Goal: Task Accomplishment & Management: Manage account settings

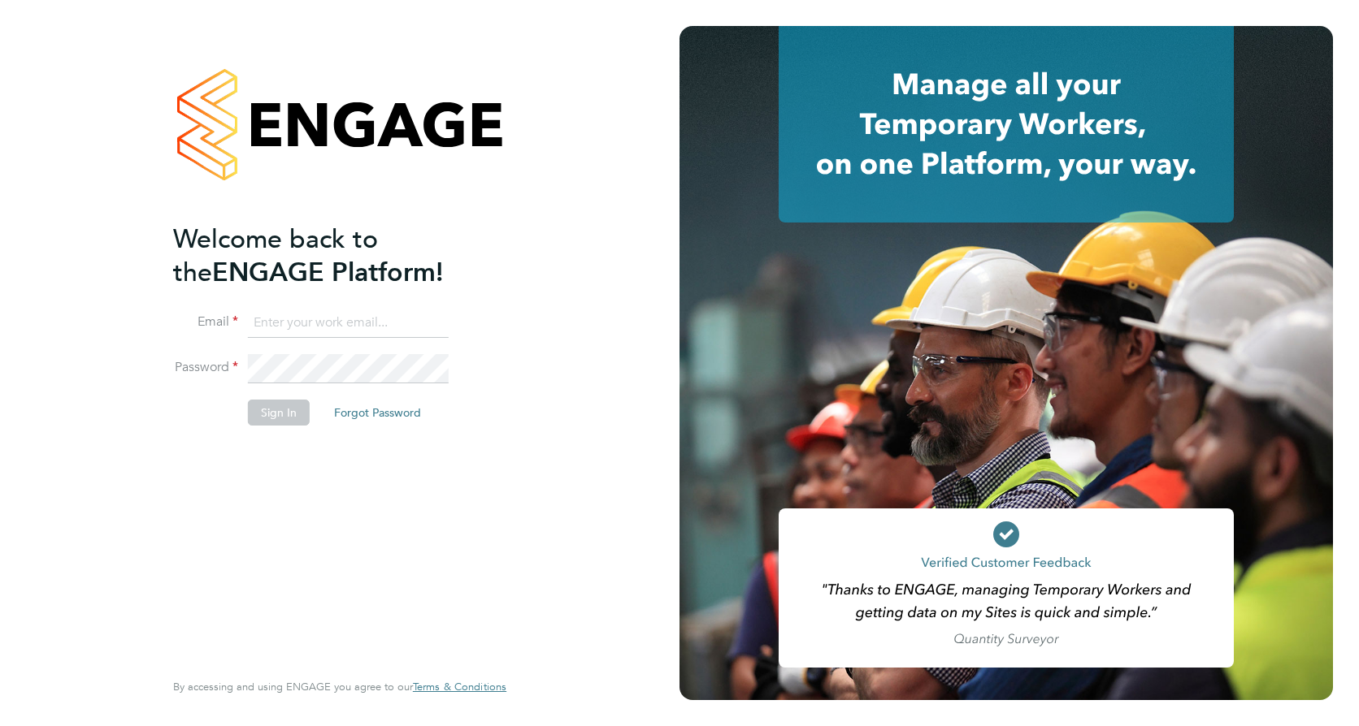
click at [298, 320] on input at bounding box center [348, 323] width 201 height 29
type input "Maggie.bruton@vistry.co.uk"
click at [274, 414] on button "Sign In" at bounding box center [279, 413] width 62 height 26
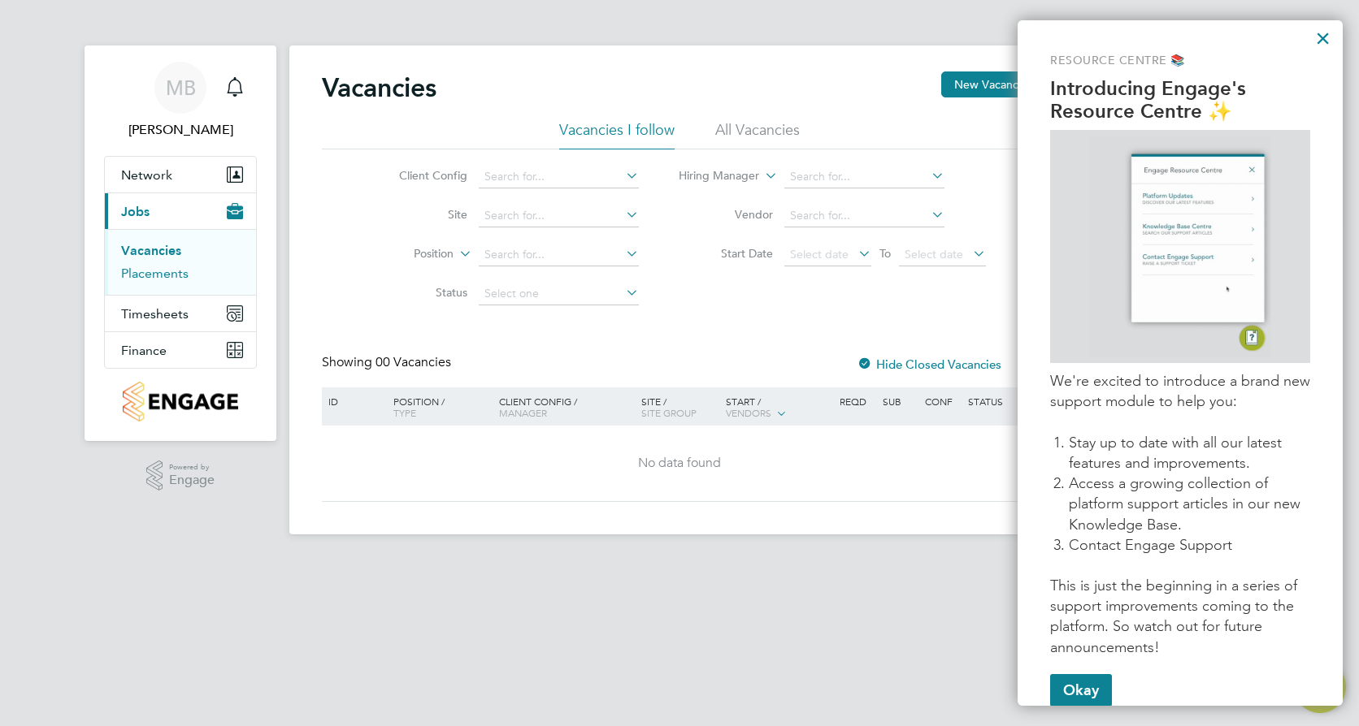
click at [169, 273] on link "Placements" at bounding box center [154, 273] width 67 height 15
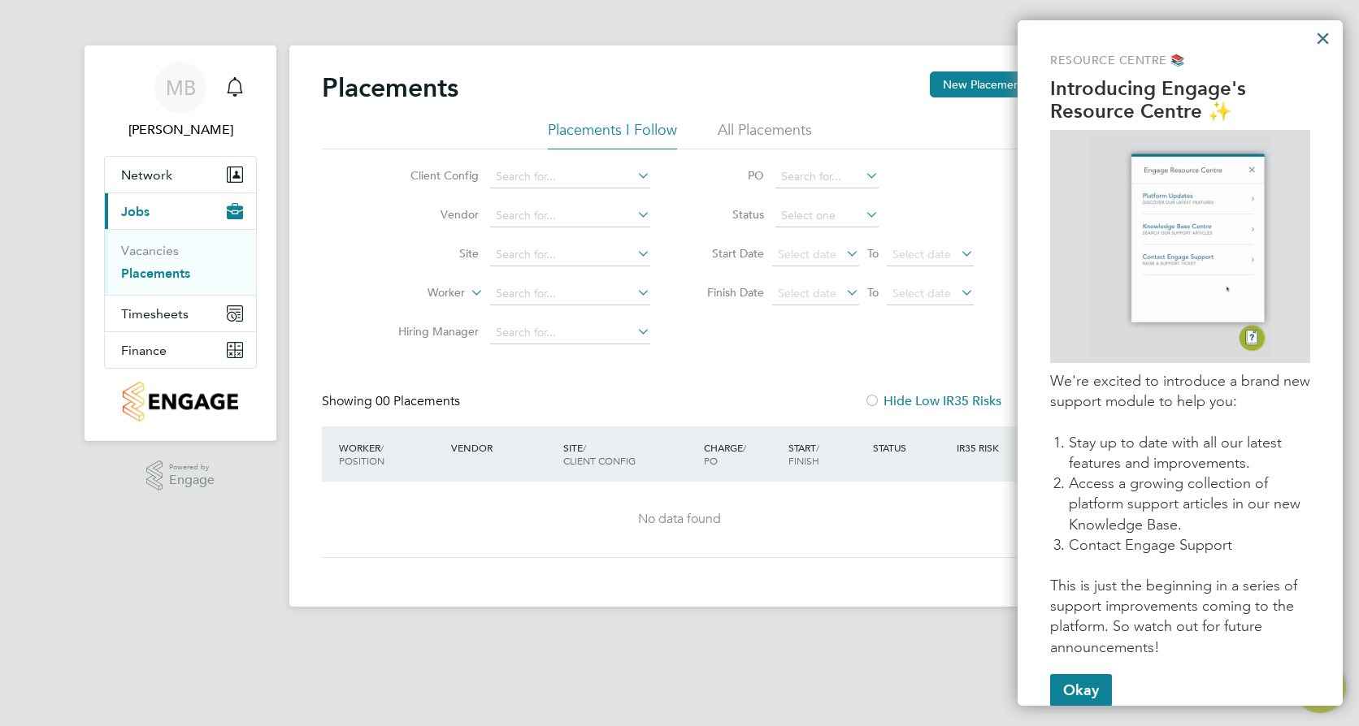
click at [1328, 41] on button "×" at bounding box center [1322, 38] width 15 height 26
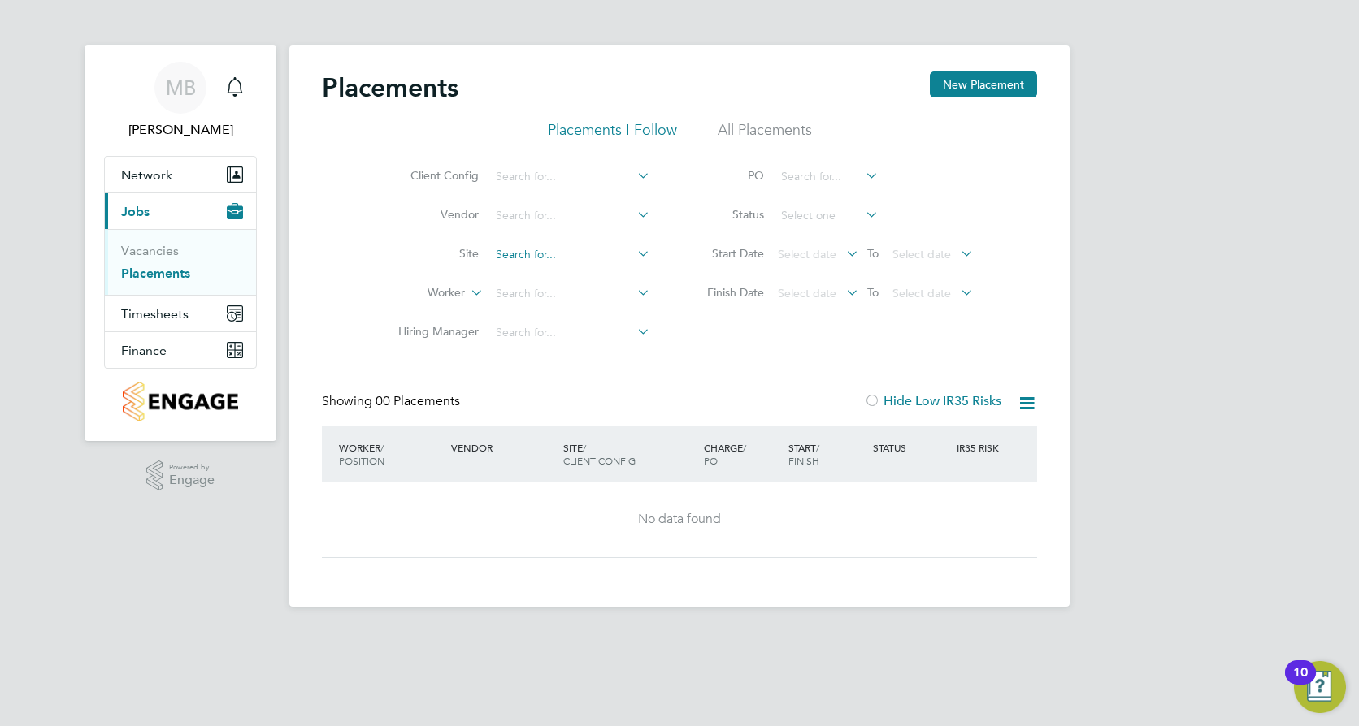
click at [514, 249] on input at bounding box center [570, 255] width 160 height 23
type input "Undy"
click at [511, 275] on b "Undy" at bounding box center [510, 278] width 28 height 14
click at [634, 180] on icon at bounding box center [634, 175] width 0 height 23
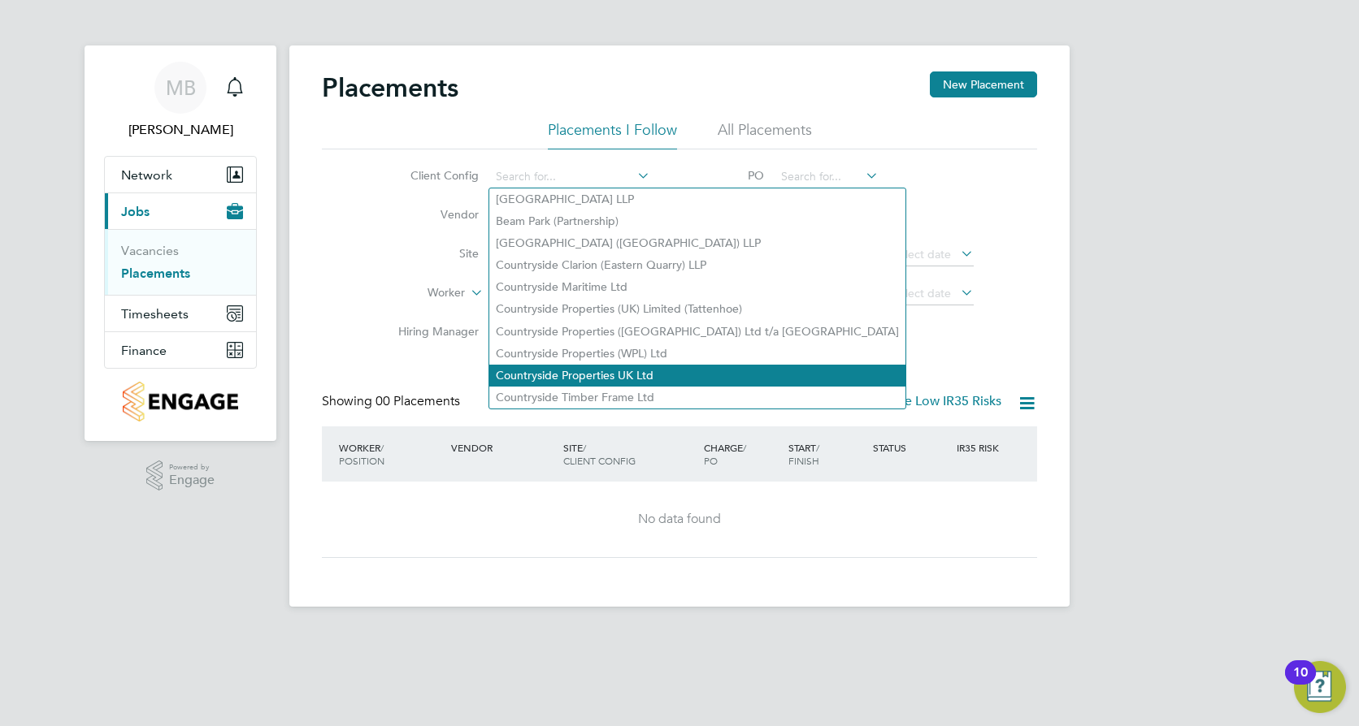
click at [562, 367] on li "Countryside Properties UK Ltd" at bounding box center [697, 376] width 416 height 22
type input "Countryside Properties UK Ltd"
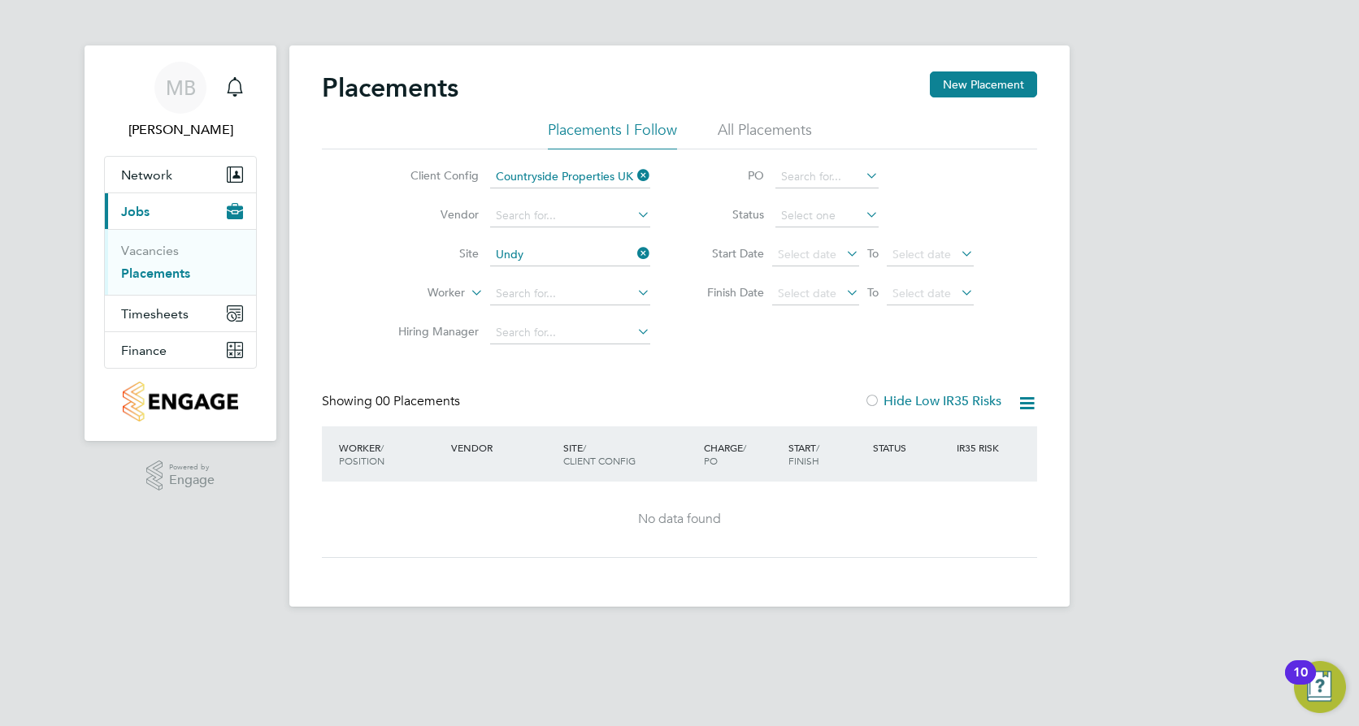
click at [634, 175] on icon at bounding box center [634, 175] width 0 height 23
click at [168, 315] on span "Timesheets" at bounding box center [154, 313] width 67 height 15
click at [163, 251] on span "Timesheets" at bounding box center [154, 248] width 67 height 15
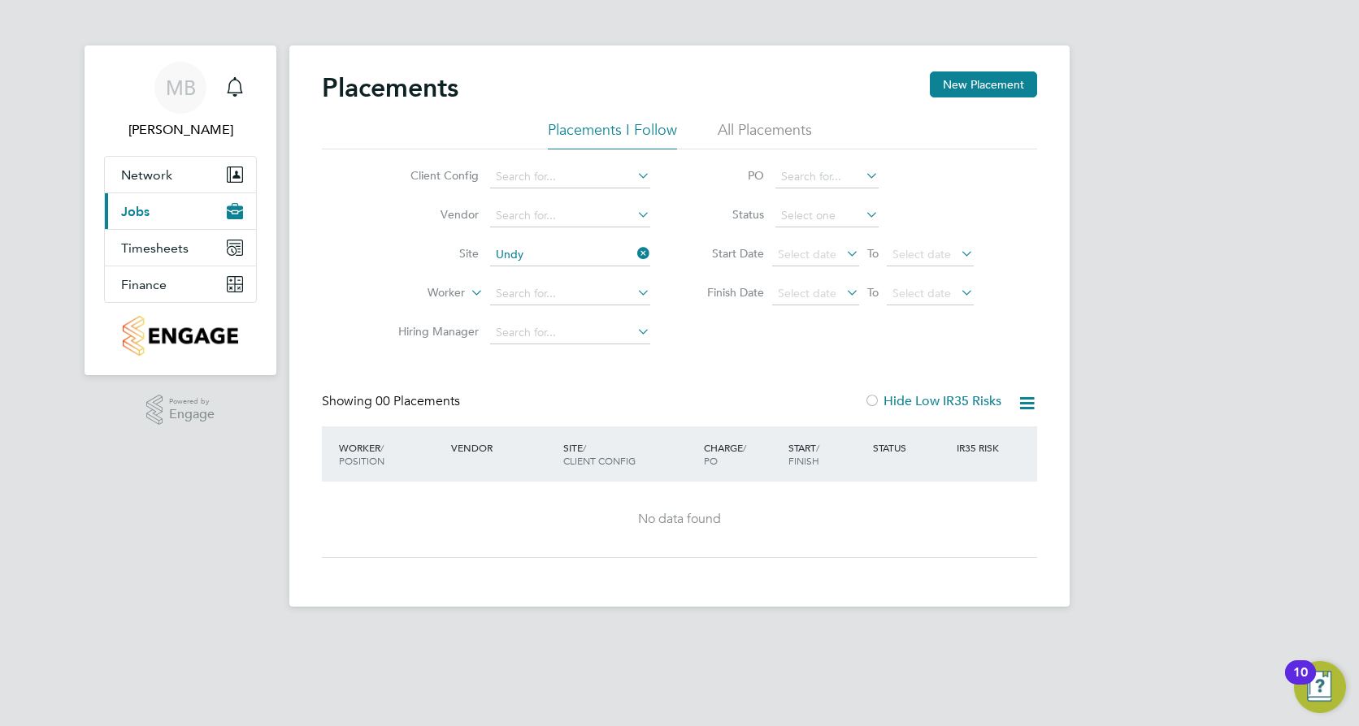
click at [145, 211] on span "Jobs" at bounding box center [135, 211] width 28 height 15
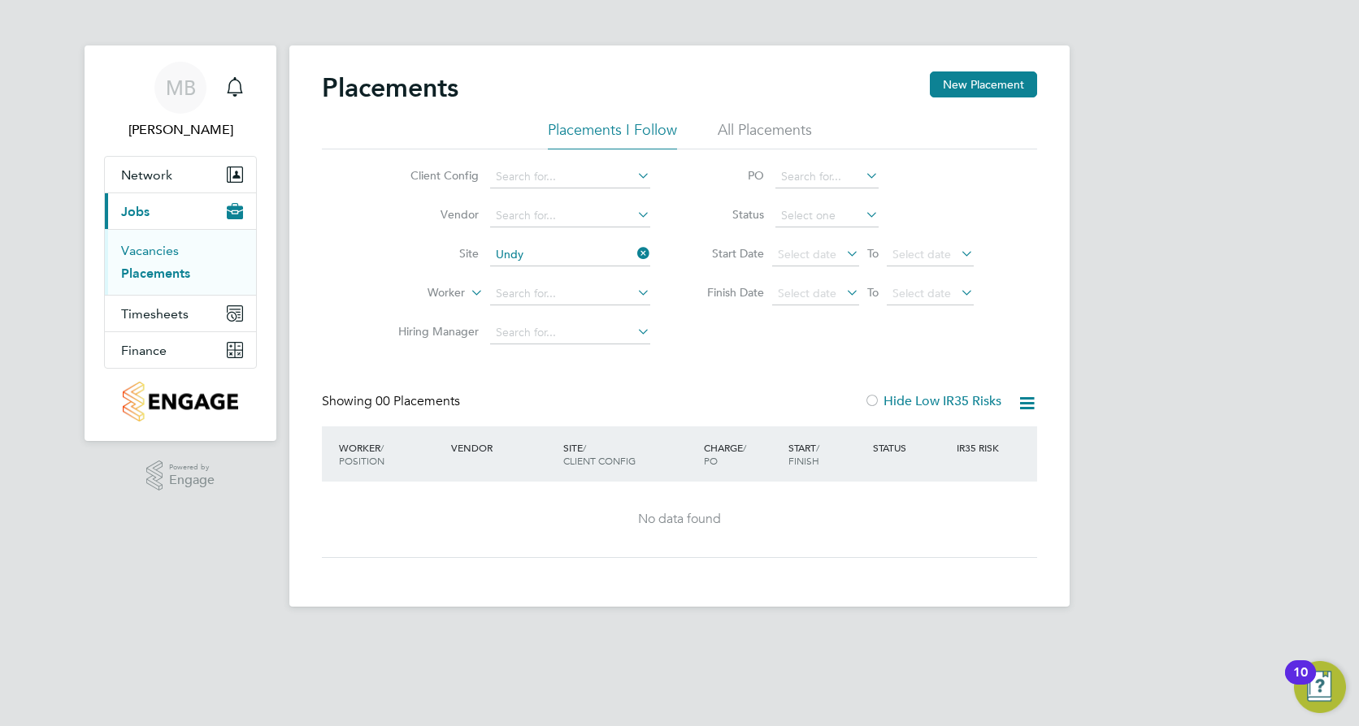
click at [159, 250] on link "Vacancies" at bounding box center [150, 250] width 58 height 15
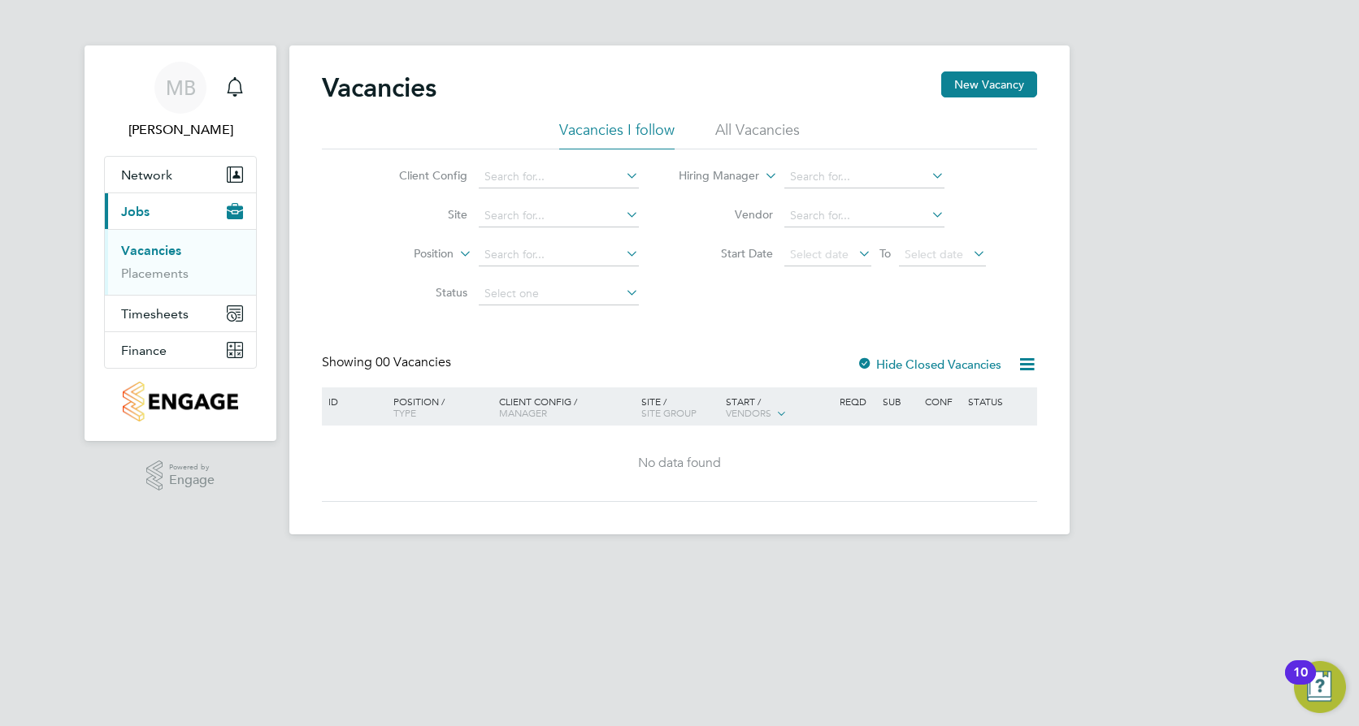
click at [622, 213] on icon at bounding box center [622, 214] width 0 height 23
click at [502, 234] on b "Undy" at bounding box center [498, 239] width 28 height 14
type input "Undy"
click at [855, 257] on icon at bounding box center [855, 253] width 0 height 23
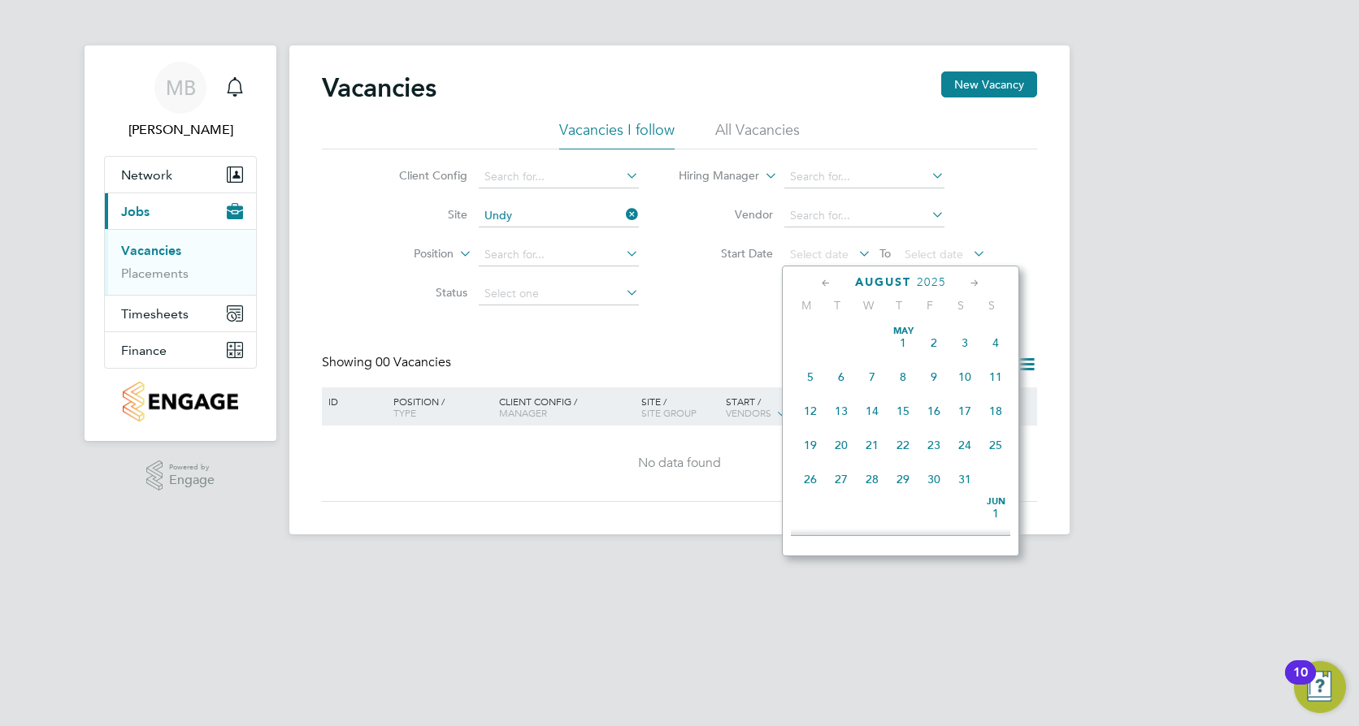
scroll to position [633, 0]
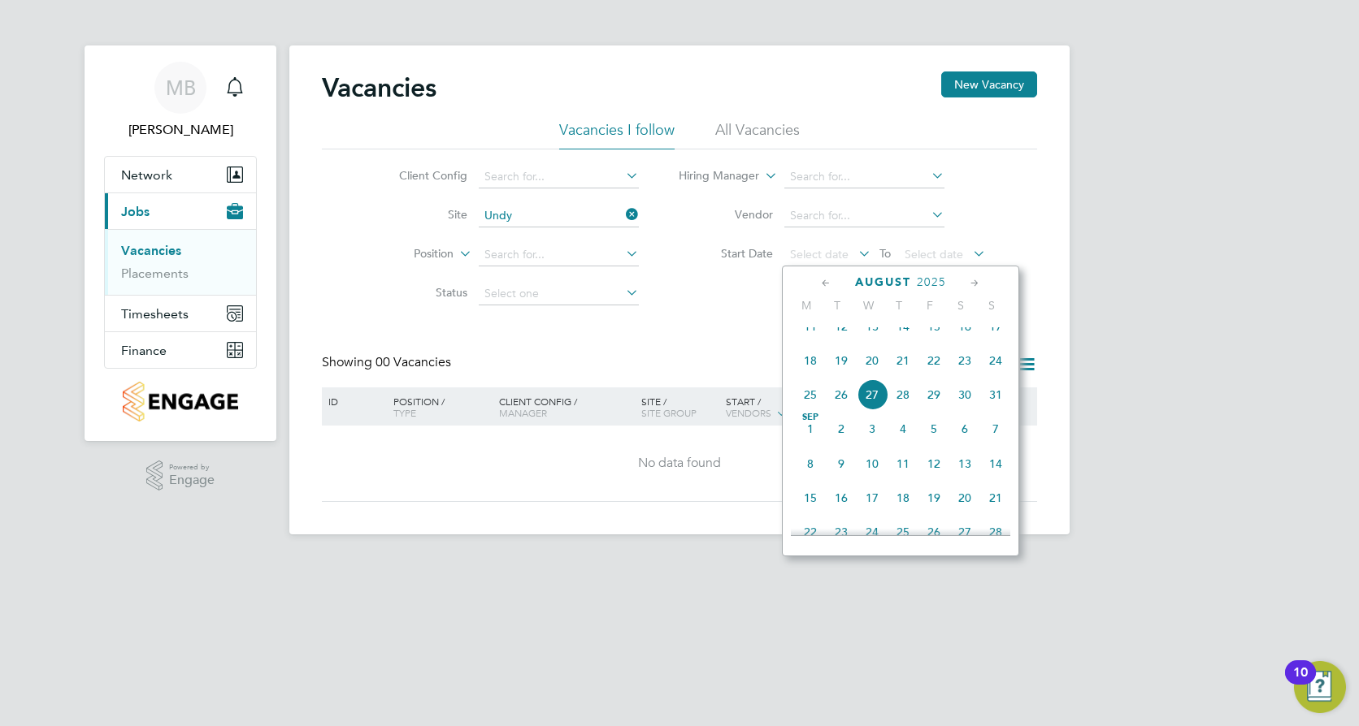
click at [822, 280] on icon at bounding box center [825, 284] width 15 height 18
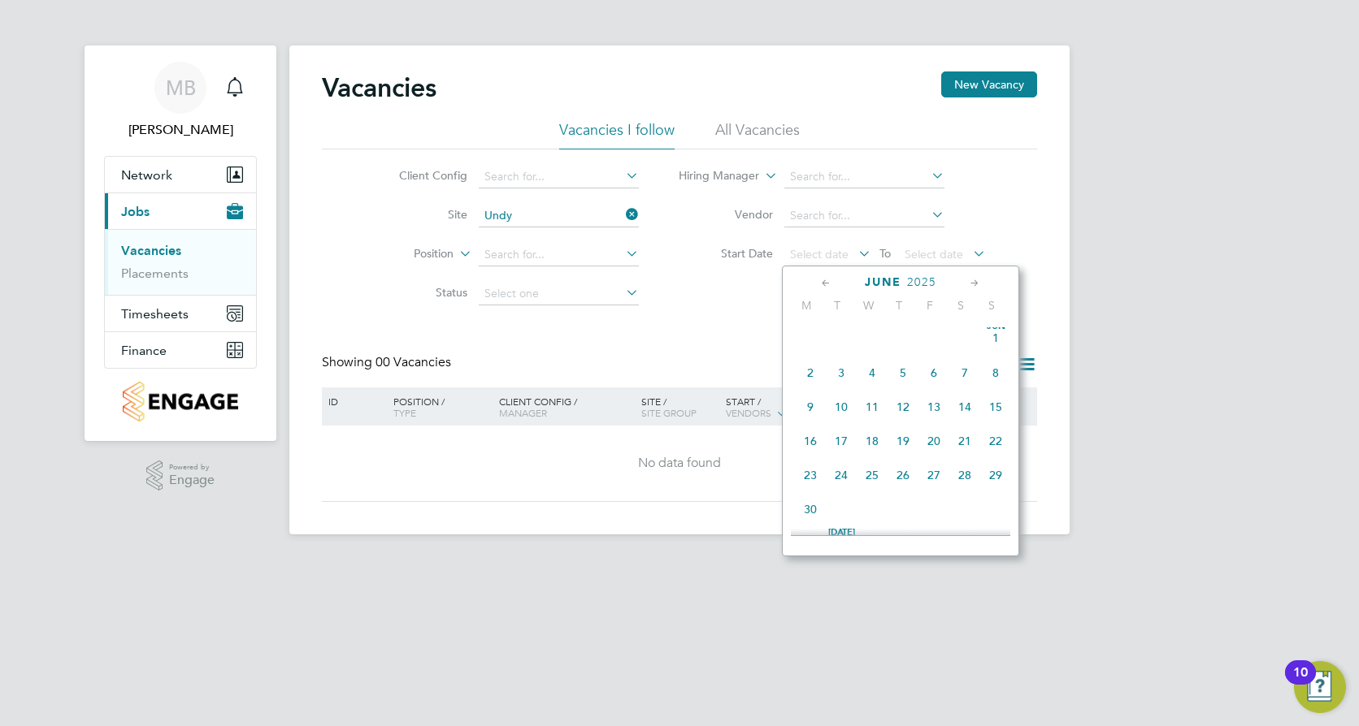
click at [822, 280] on icon at bounding box center [825, 284] width 15 height 18
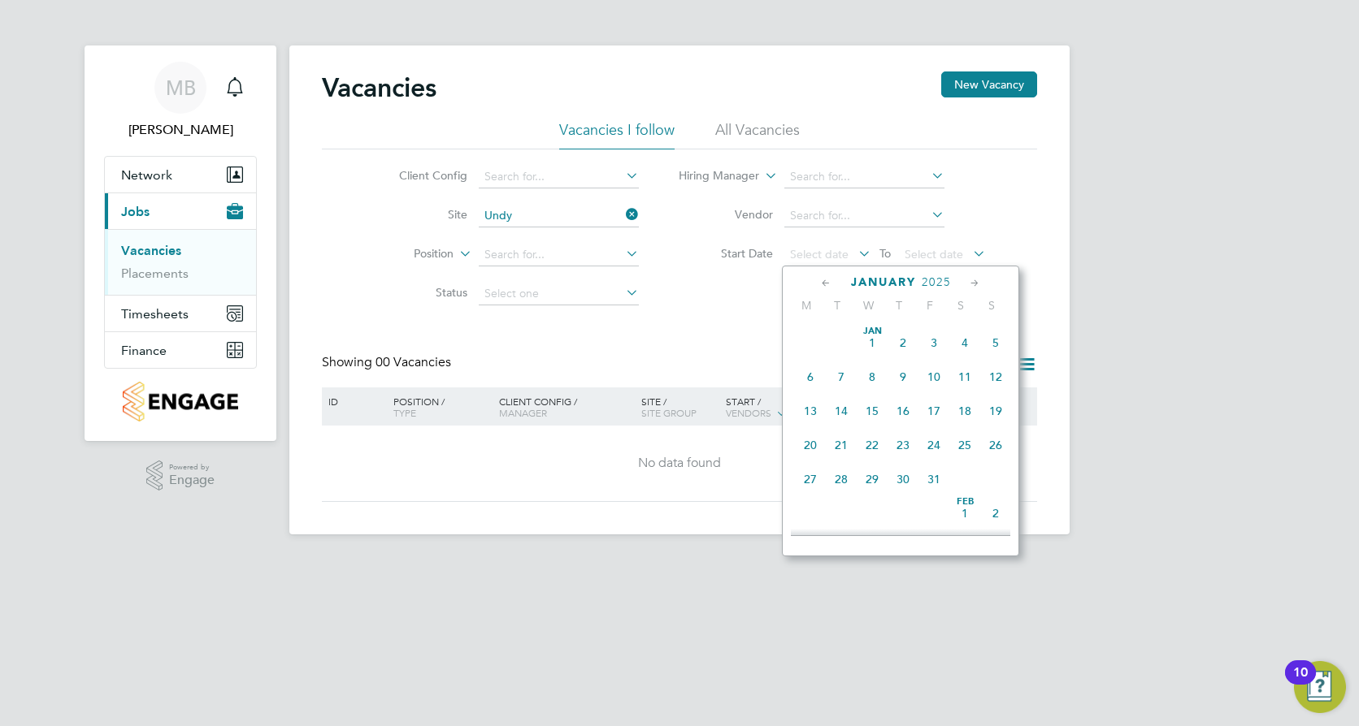
click at [876, 341] on span "Jan 1" at bounding box center [872, 342] width 31 height 31
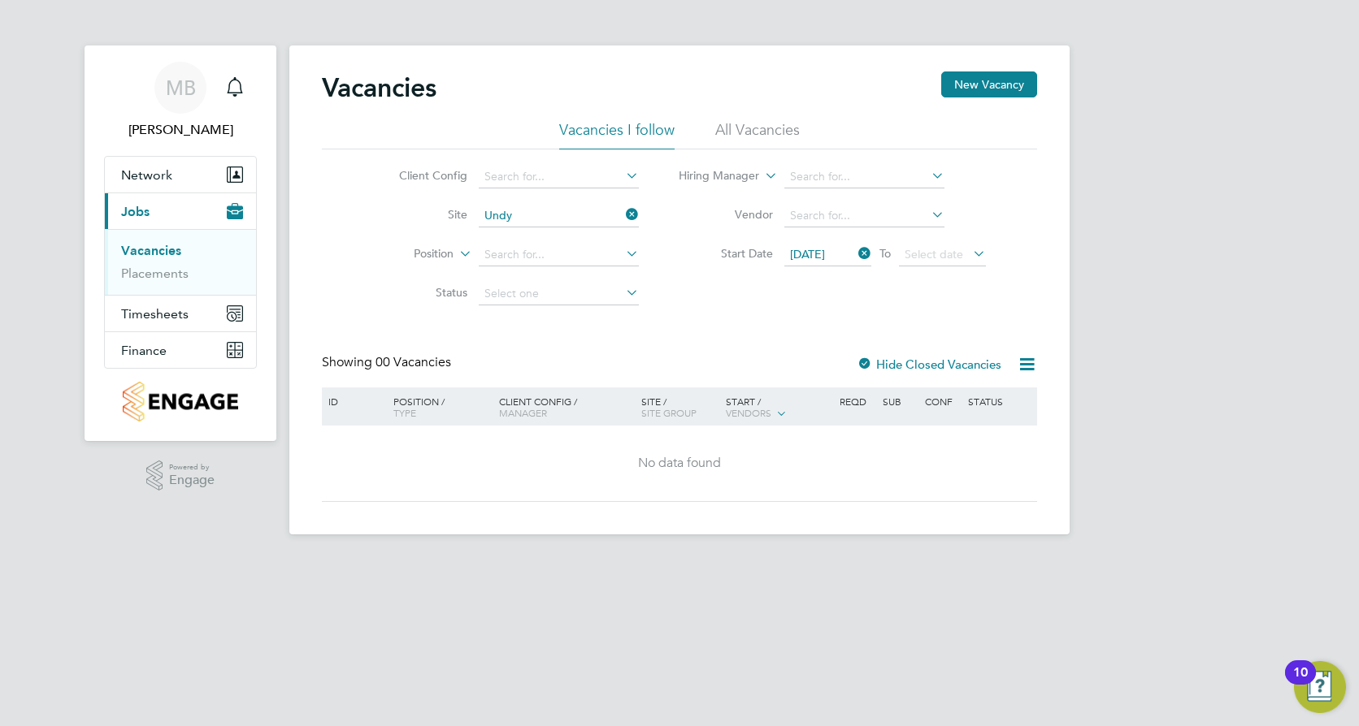
click at [969, 255] on icon at bounding box center [969, 253] width 0 height 23
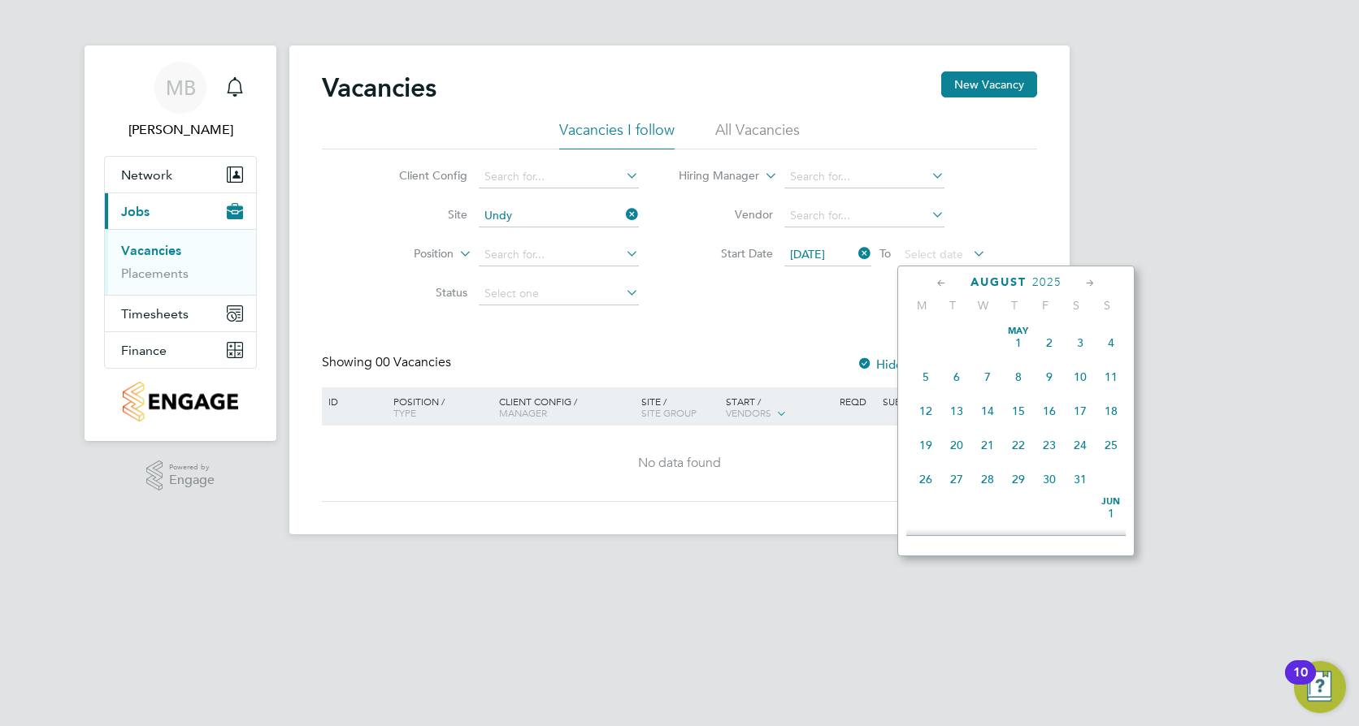
scroll to position [633, 0]
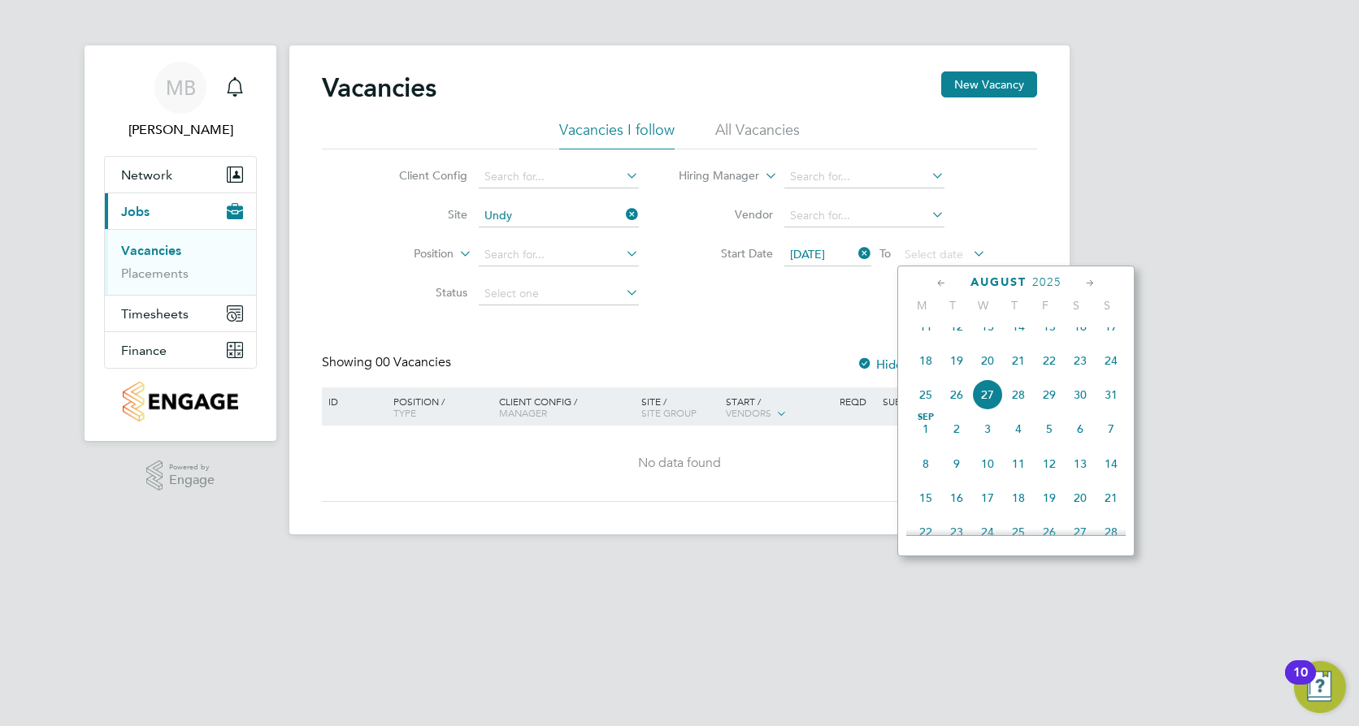
click at [989, 409] on span "27" at bounding box center [987, 394] width 31 height 31
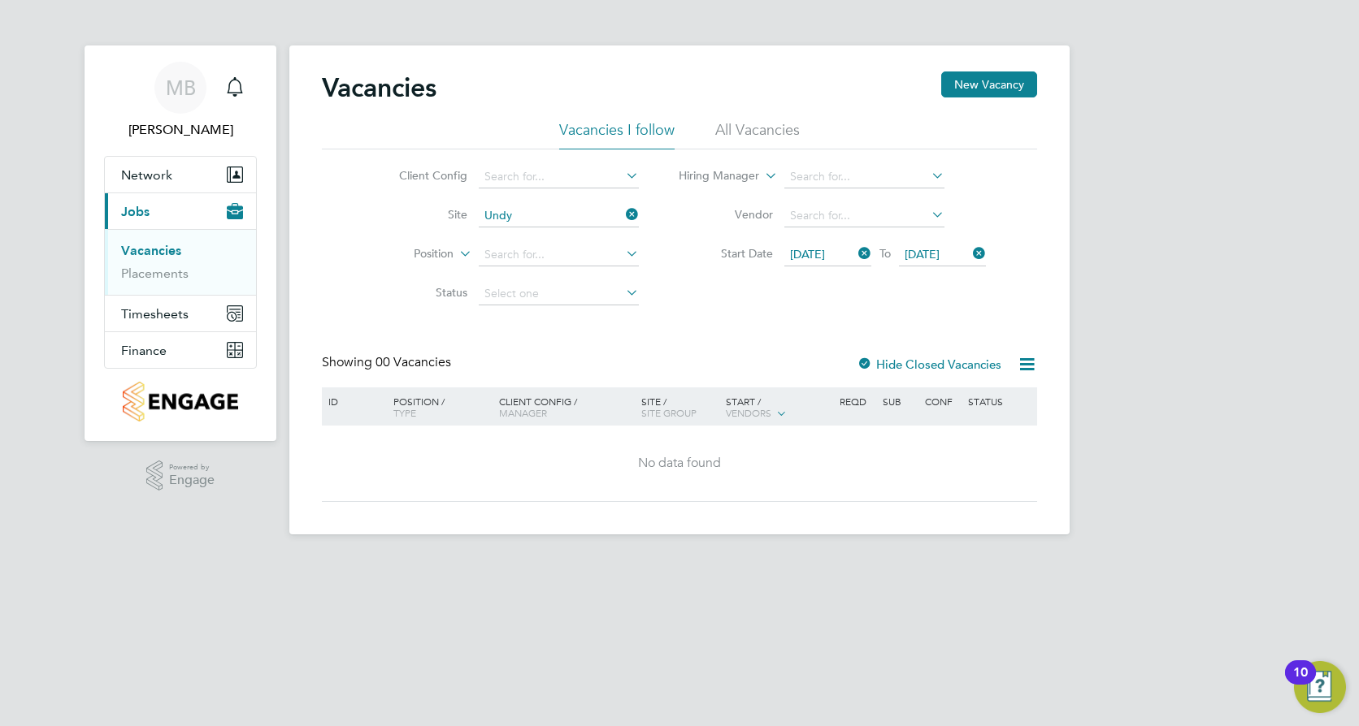
click at [664, 334] on div "Vacancies New Vacancy Vacancies I follow All Vacancies Client Config Site Undy …" at bounding box center [679, 287] width 715 height 431
click at [744, 128] on li "All Vacancies" at bounding box center [757, 134] width 85 height 29
click at [622, 254] on icon at bounding box center [622, 253] width 0 height 23
click at [622, 252] on icon at bounding box center [622, 253] width 0 height 23
click at [141, 175] on span "Network" at bounding box center [146, 174] width 51 height 15
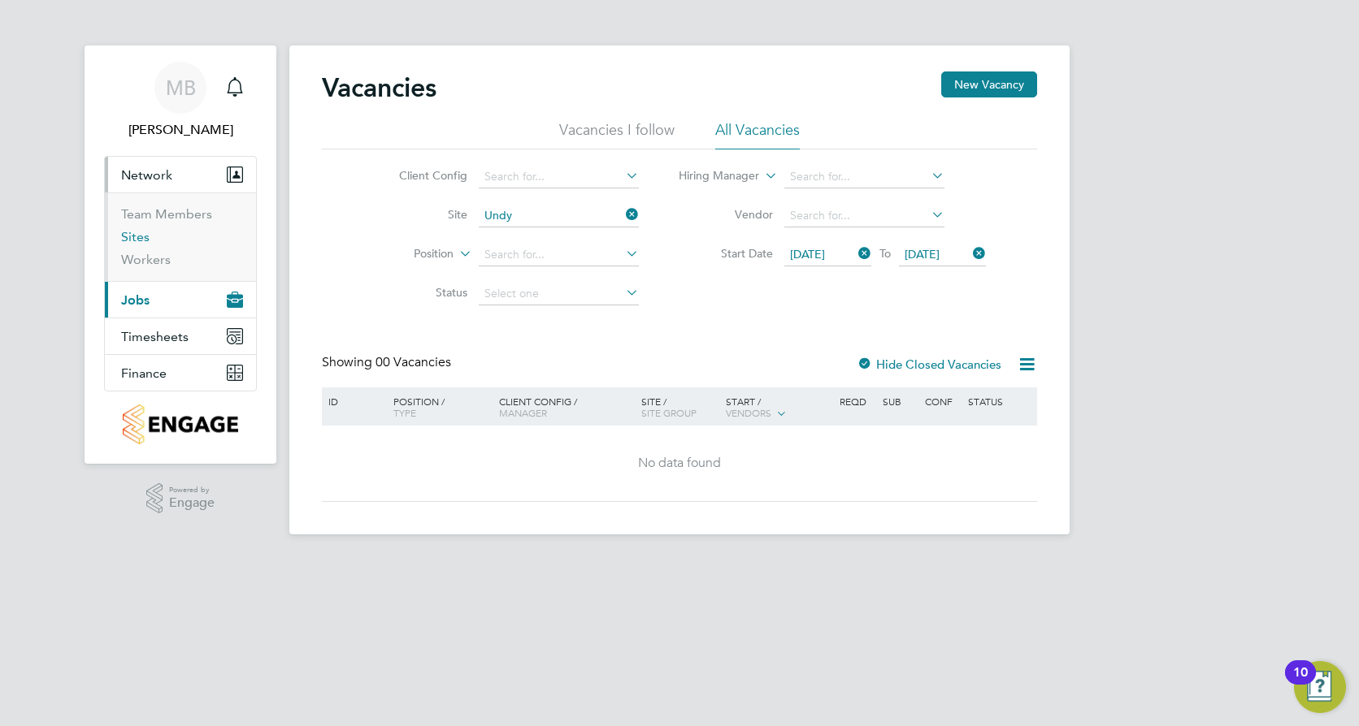
click at [137, 237] on link "Sites" at bounding box center [135, 236] width 28 height 15
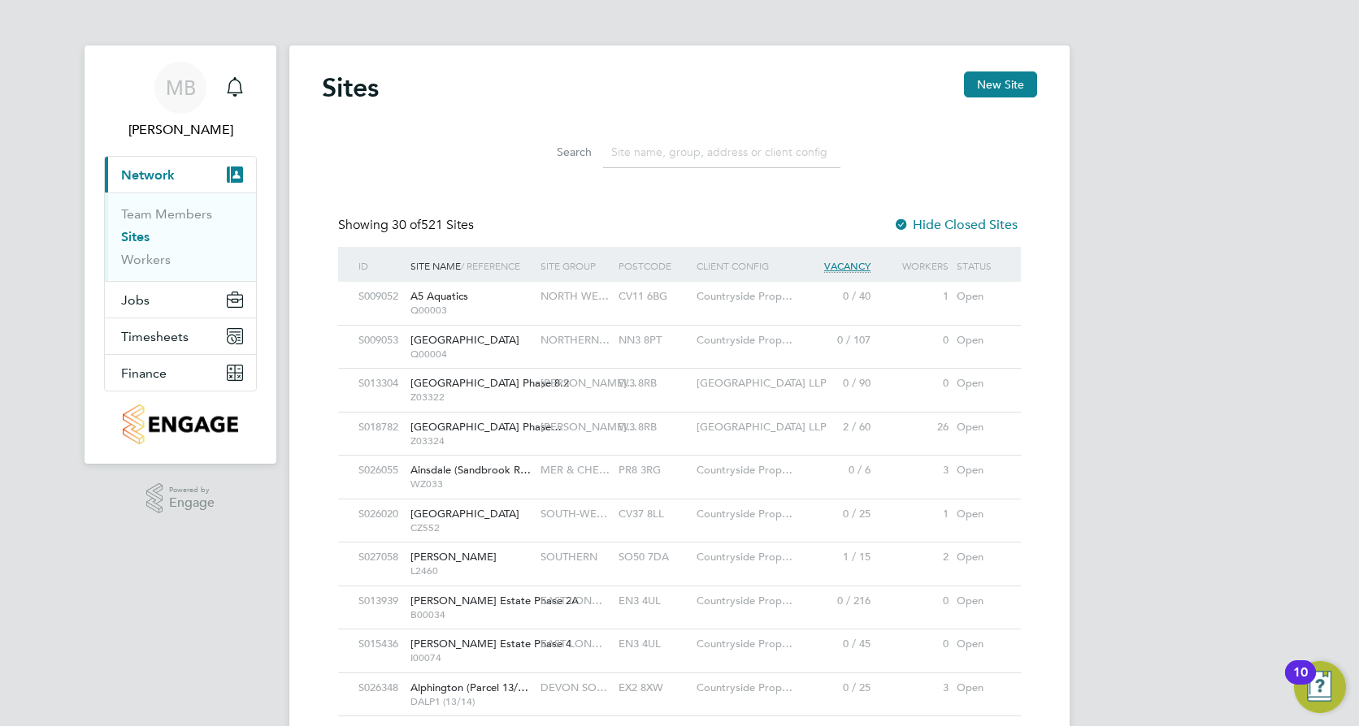
click at [609, 151] on input at bounding box center [721, 153] width 237 height 32
click at [613, 154] on input at bounding box center [721, 153] width 237 height 32
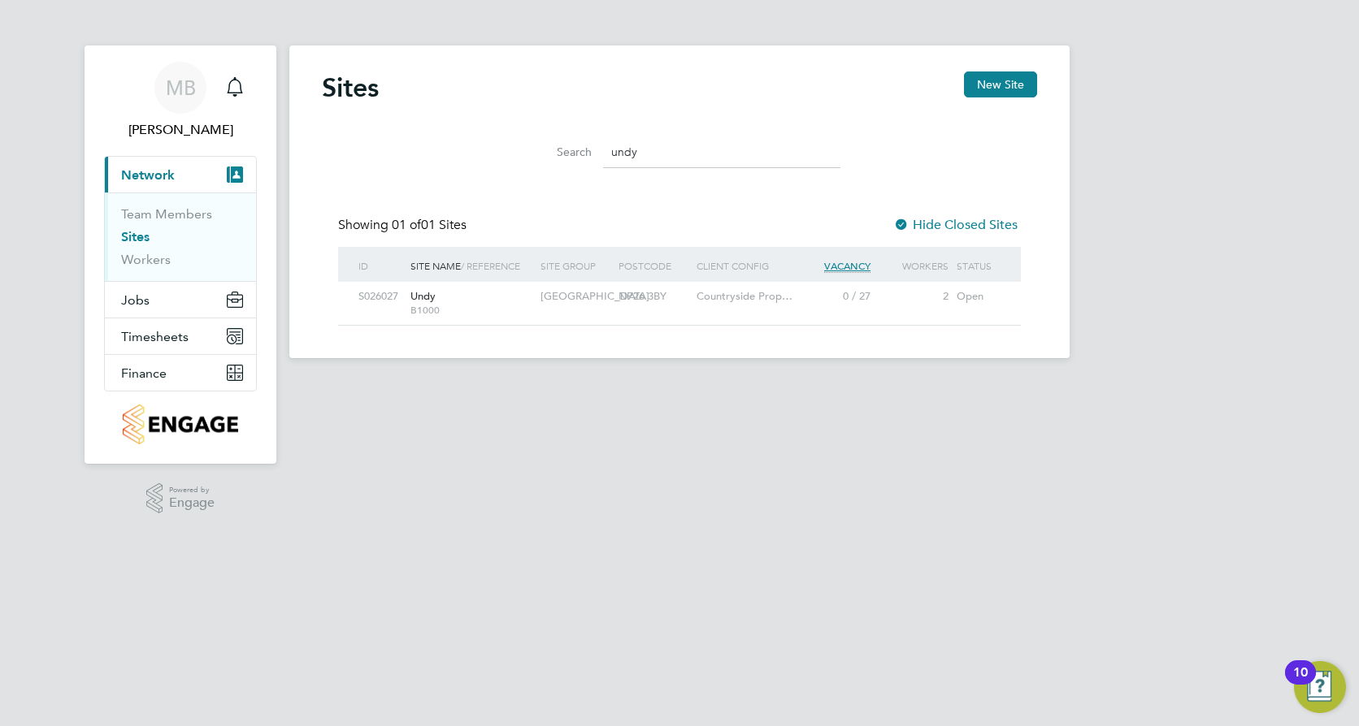
type input "undy"
click at [426, 300] on span "Undy" at bounding box center [422, 296] width 25 height 14
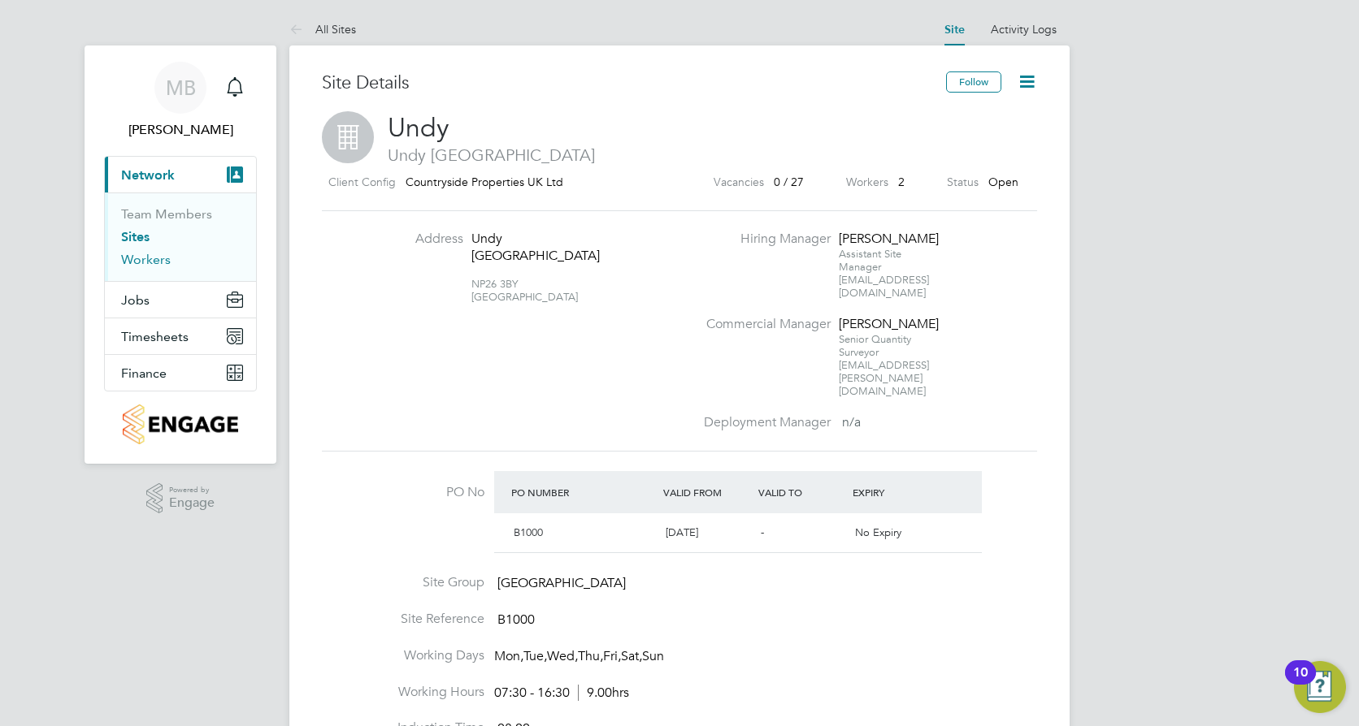
click at [154, 258] on link "Workers" at bounding box center [146, 259] width 50 height 15
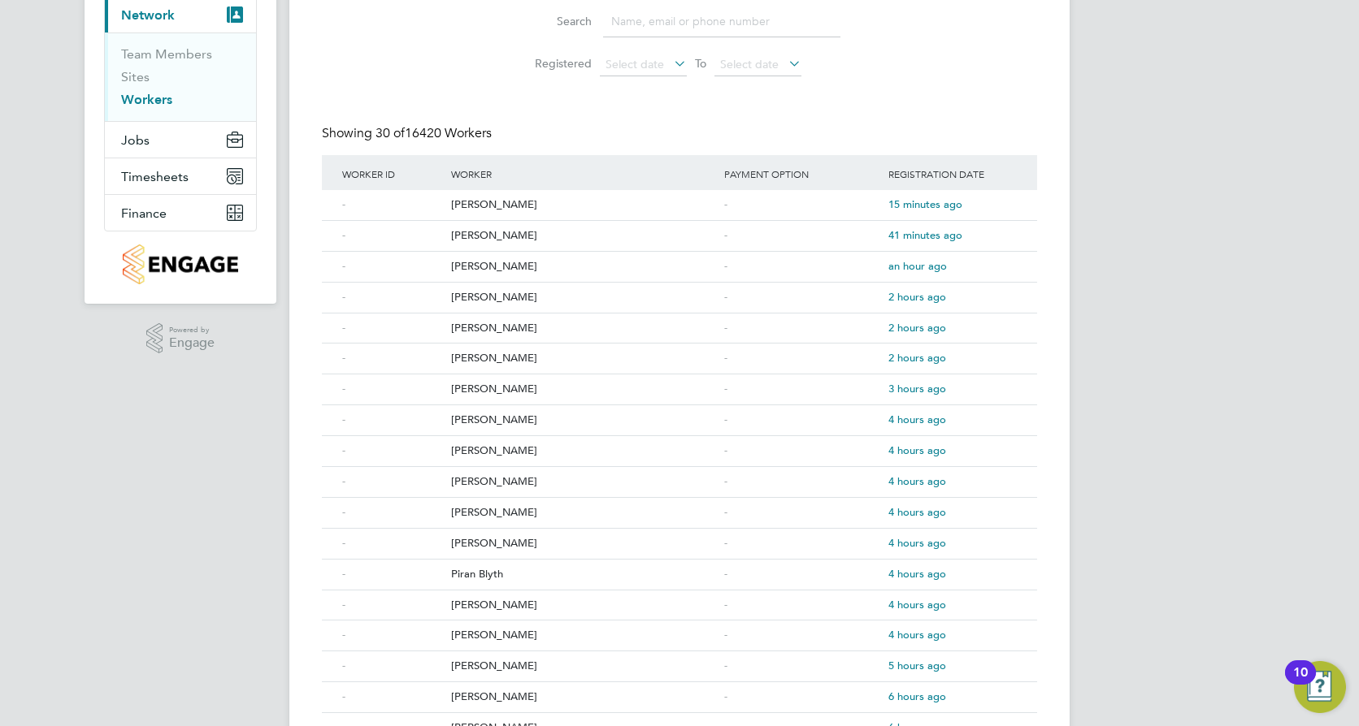
scroll to position [163, 0]
click at [166, 139] on button "Jobs" at bounding box center [180, 137] width 151 height 36
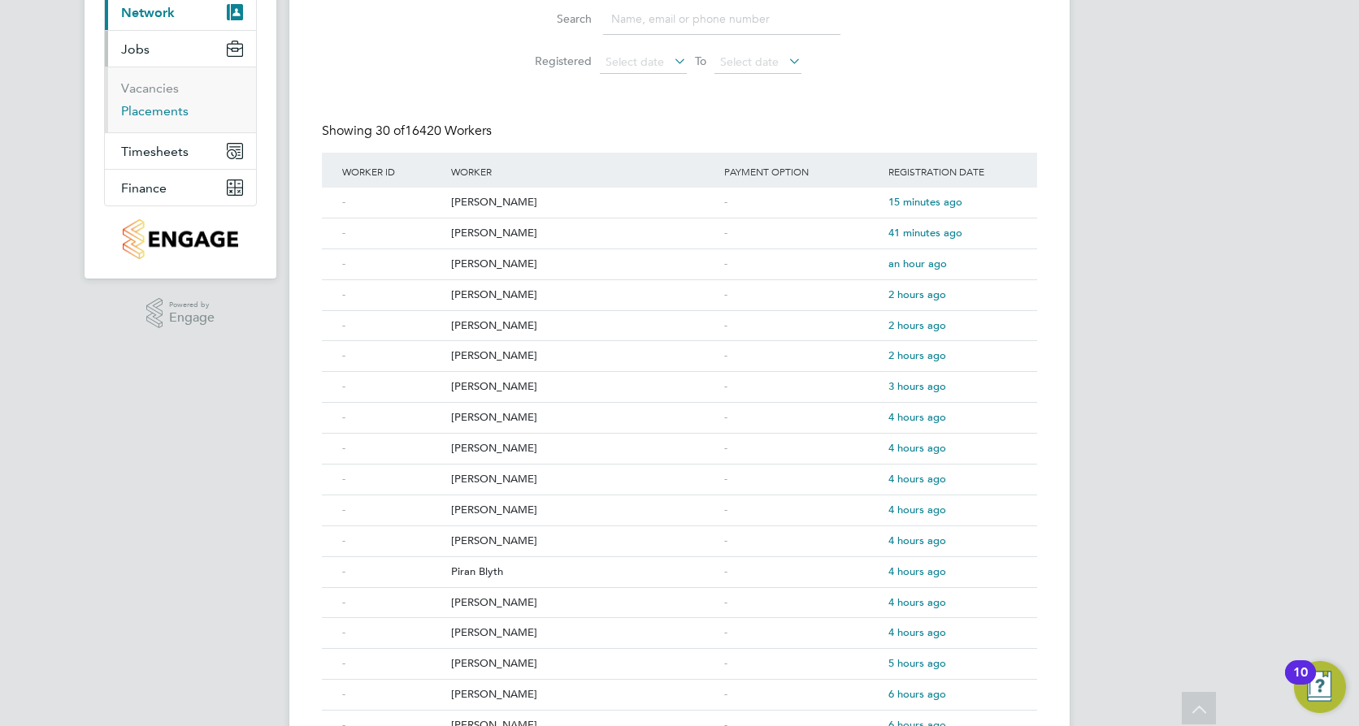
click at [170, 113] on link "Placements" at bounding box center [154, 110] width 67 height 15
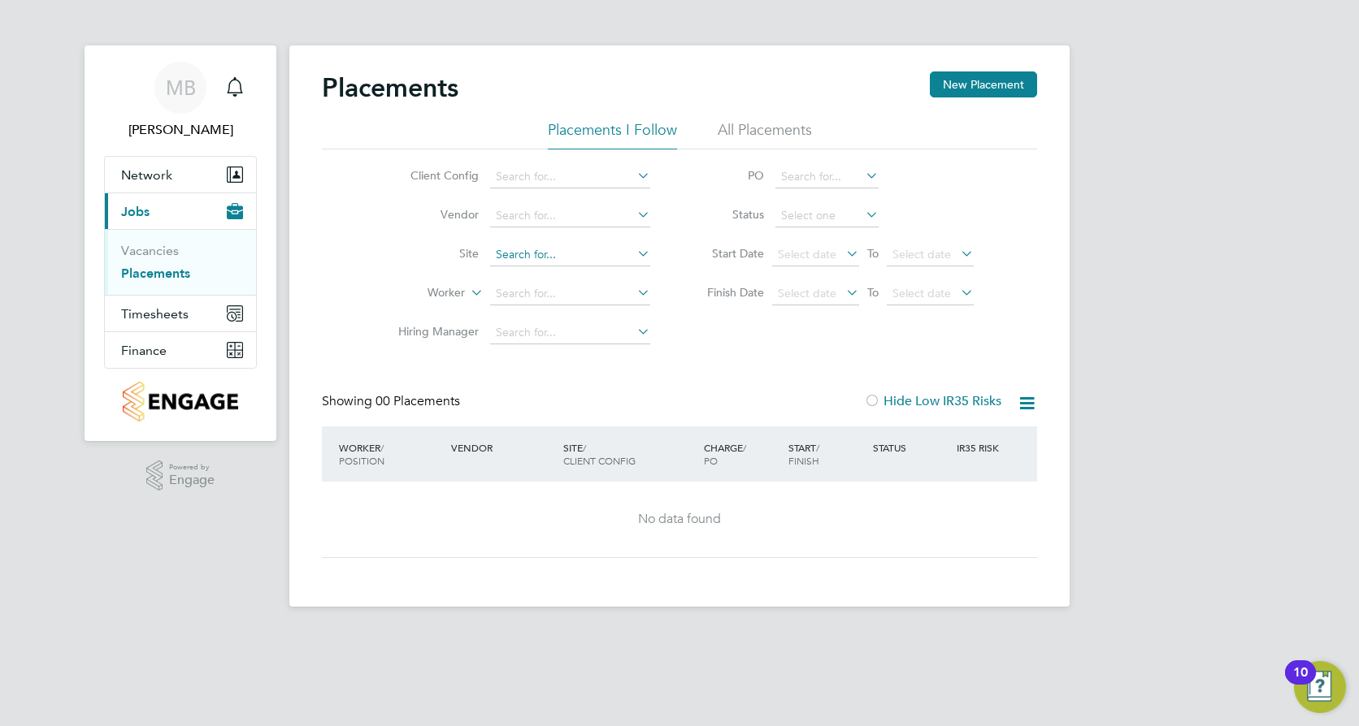
click at [505, 249] on input at bounding box center [570, 255] width 160 height 23
click at [523, 272] on li "Undy" at bounding box center [570, 278] width 162 height 22
type input "Undy"
click at [467, 293] on icon at bounding box center [467, 288] width 0 height 15
click at [411, 335] on li "Position" at bounding box center [415, 333] width 101 height 21
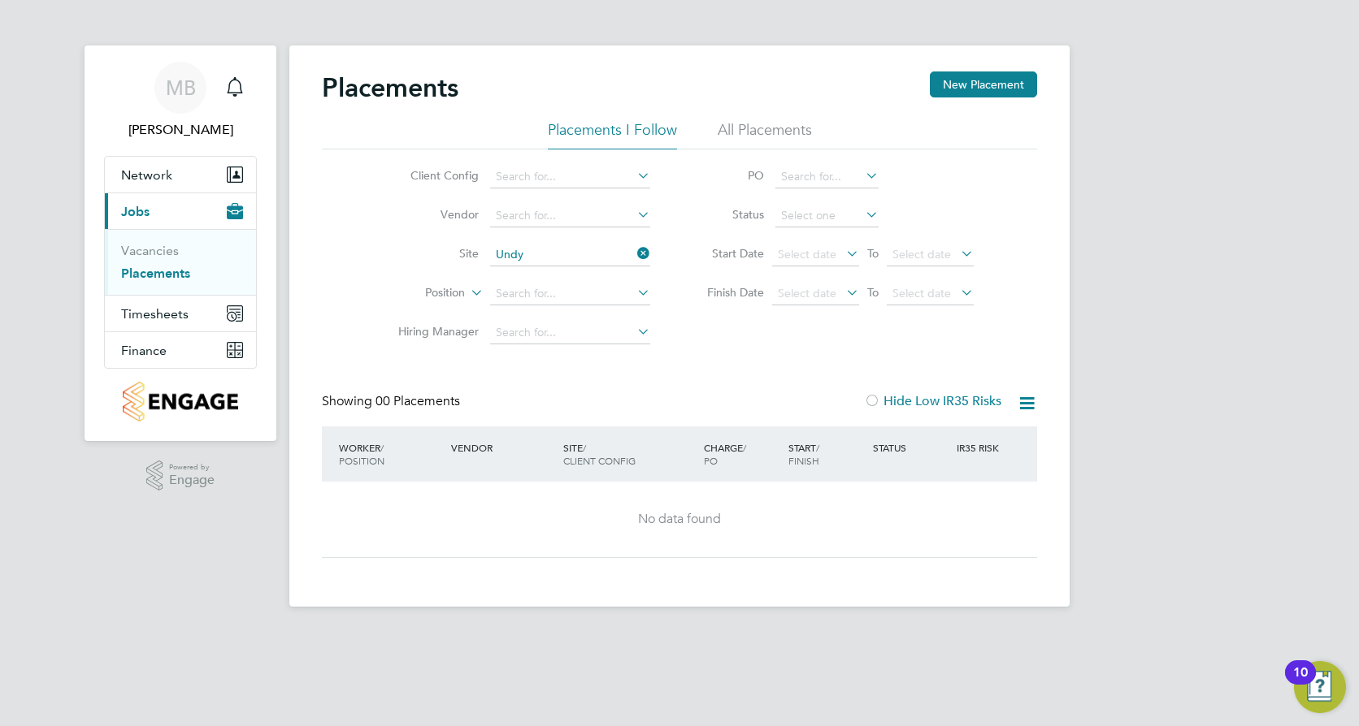
click at [758, 135] on li "All Placements" at bounding box center [765, 134] width 94 height 29
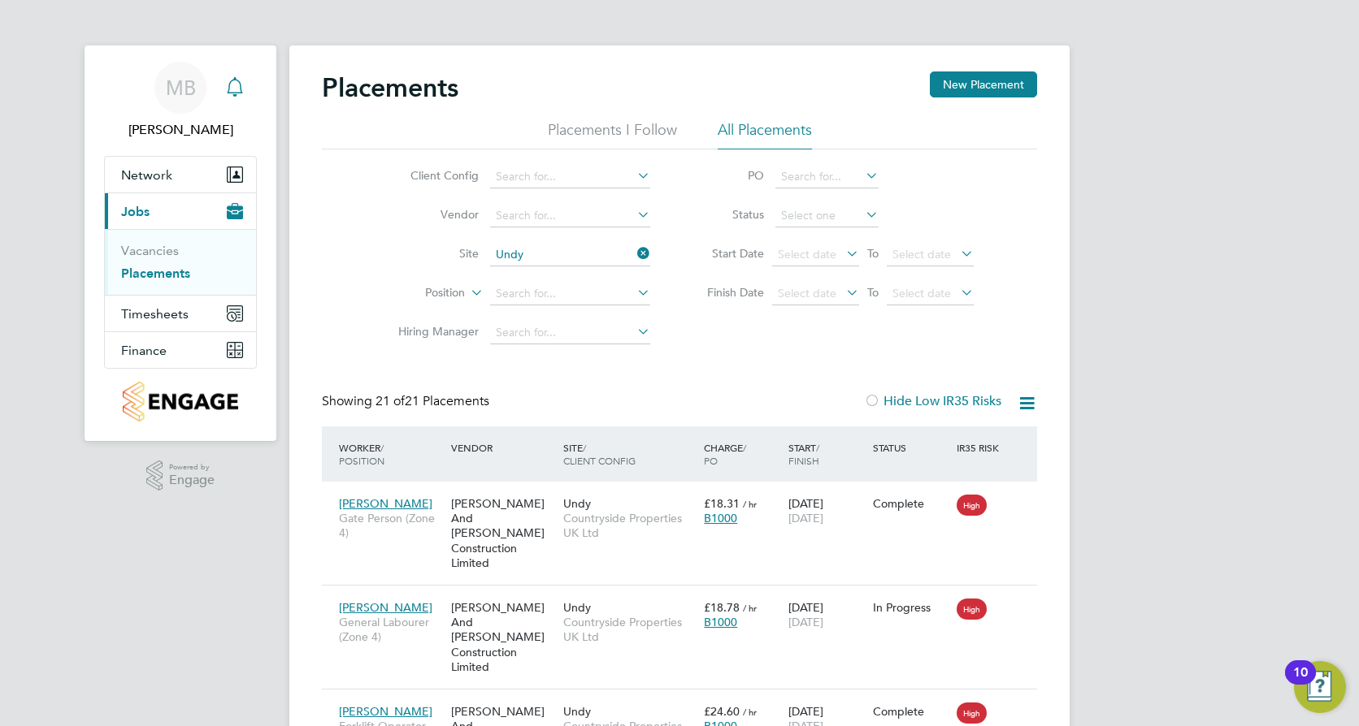
click at [232, 88] on icon "Main navigation" at bounding box center [235, 87] width 20 height 20
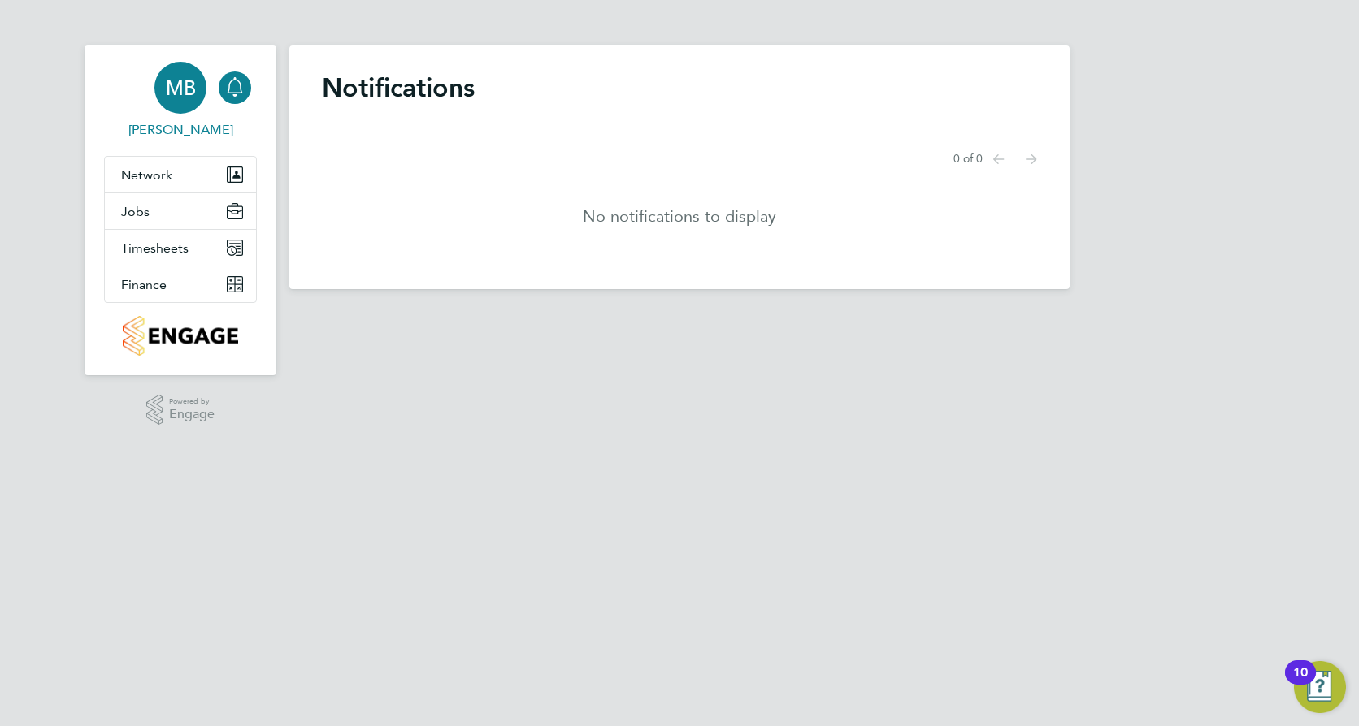
click at [196, 128] on span "[PERSON_NAME]" at bounding box center [180, 130] width 153 height 20
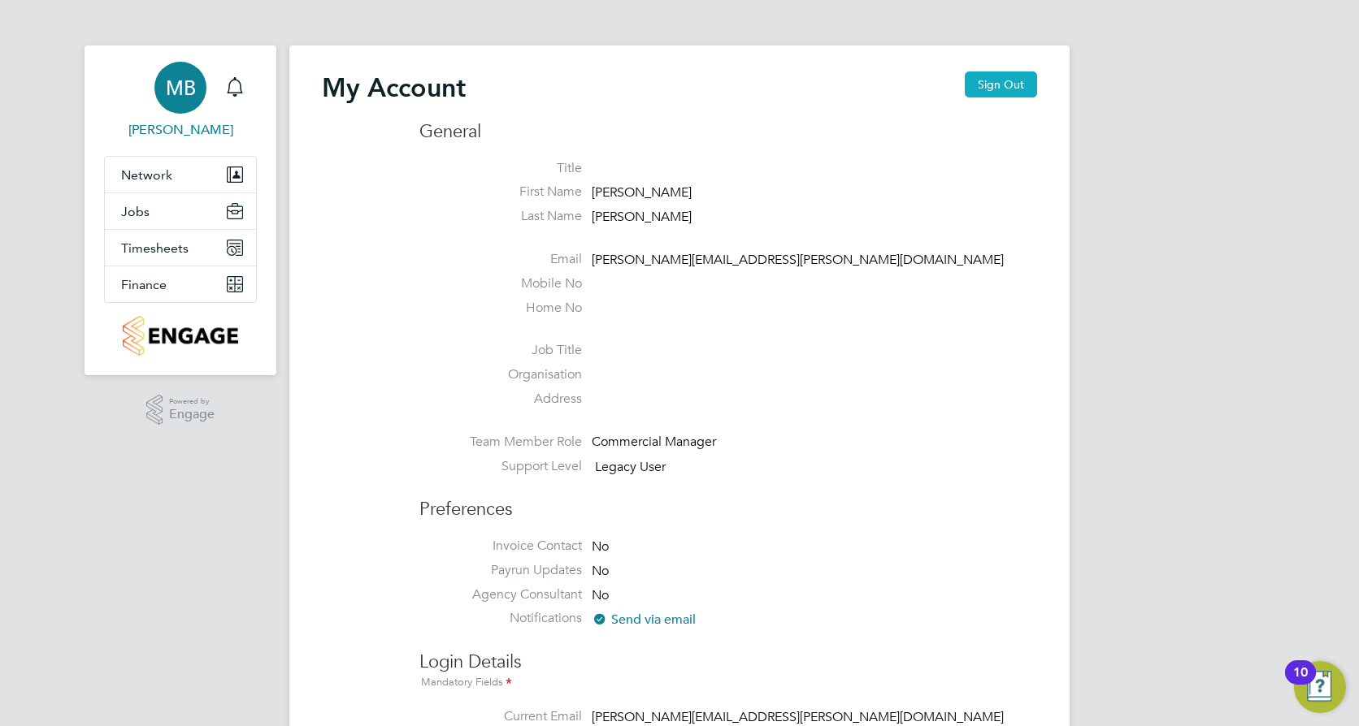
click at [1000, 87] on button "Sign Out" at bounding box center [1001, 85] width 72 height 26
